Goal: Find specific page/section: Find specific page/section

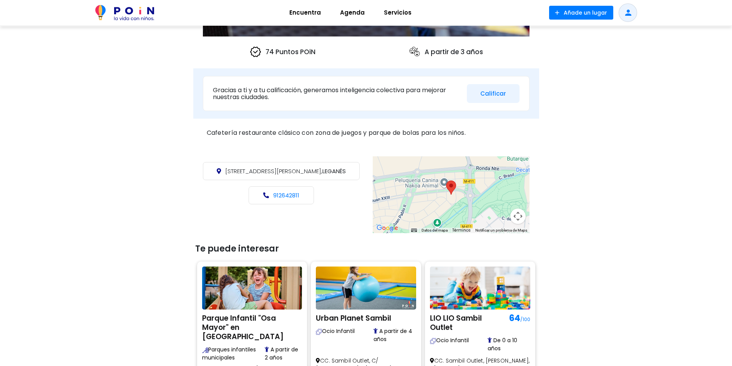
scroll to position [77, 0]
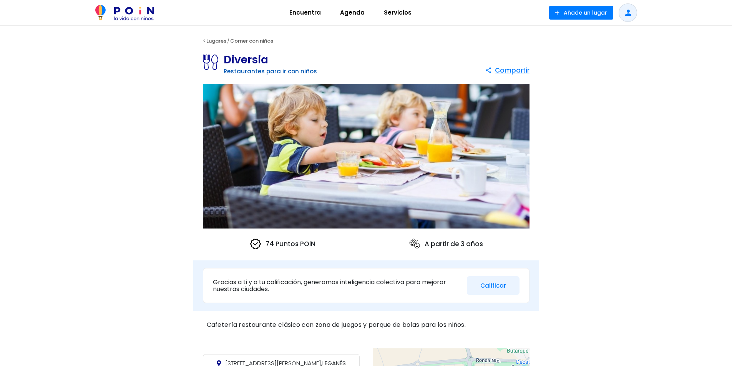
click at [262, 73] on link "Restaurantes para ir con niños" at bounding box center [269, 71] width 93 height 8
